Goal: Answer question/provide support: Share knowledge or assist other users

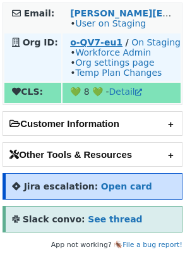
click at [89, 45] on strong "o-QV7-eu1" at bounding box center [96, 42] width 52 height 10
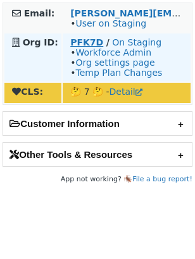
click at [81, 42] on strong "PFK7D" at bounding box center [86, 42] width 33 height 10
click at [86, 45] on strong "PFK7D" at bounding box center [86, 42] width 33 height 10
click at [76, 39] on strong "PFK7D" at bounding box center [86, 42] width 33 height 10
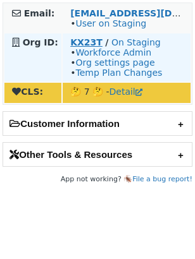
click at [84, 43] on strong "KX23T" at bounding box center [86, 42] width 32 height 10
